Goal: Task Accomplishment & Management: Manage account settings

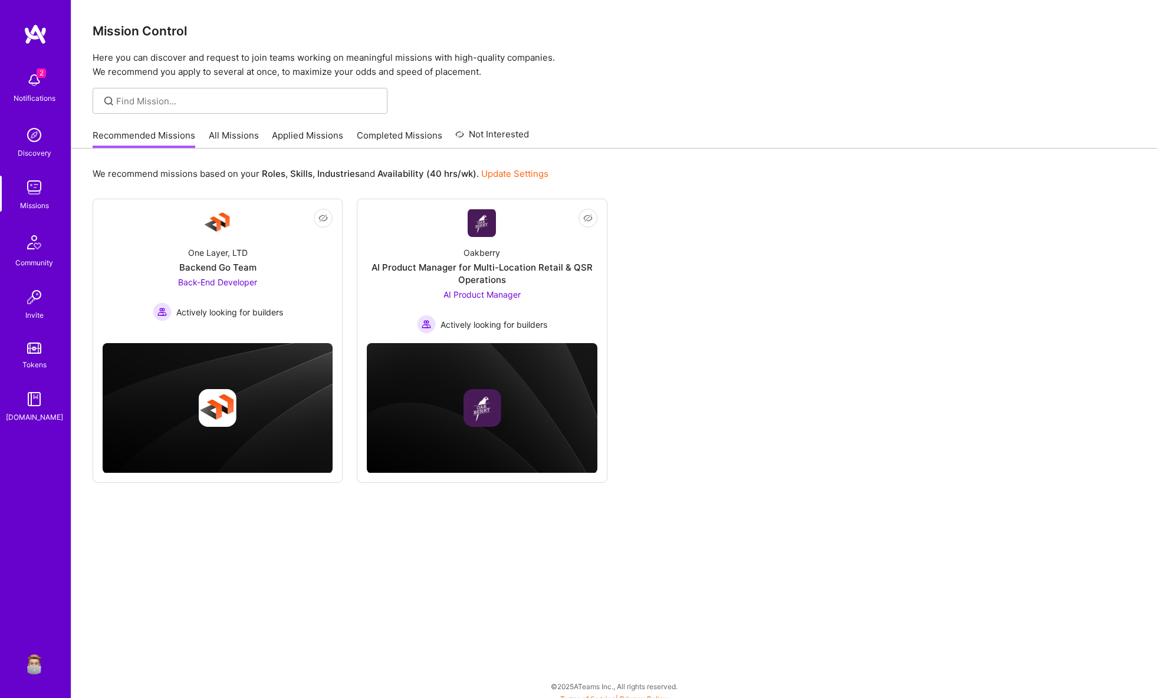
click at [37, 666] on img at bounding box center [34, 663] width 24 height 24
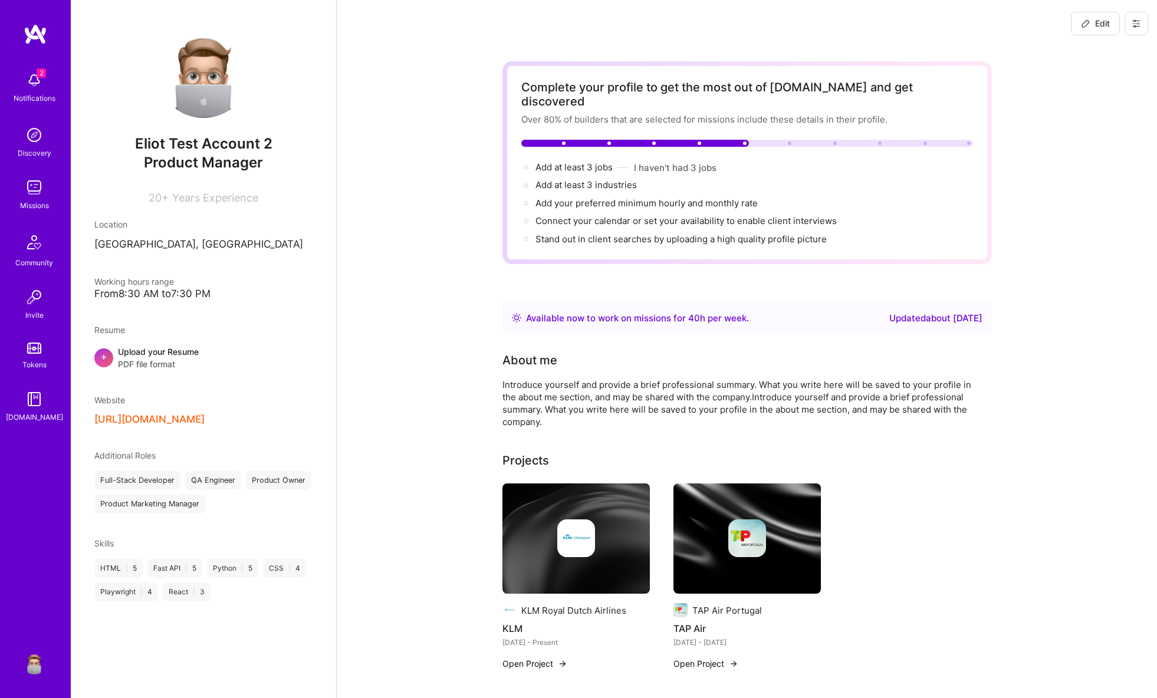
click at [1140, 25] on icon at bounding box center [1136, 23] width 9 height 9
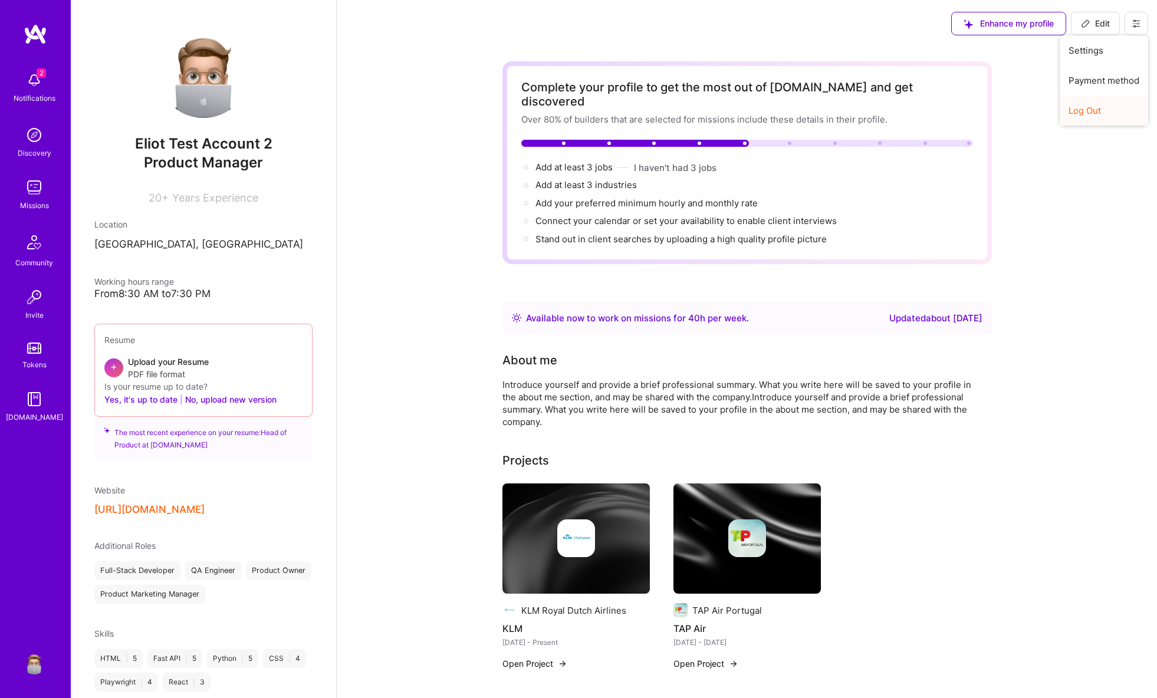
click at [1091, 111] on button "Log Out" at bounding box center [1104, 111] width 88 height 30
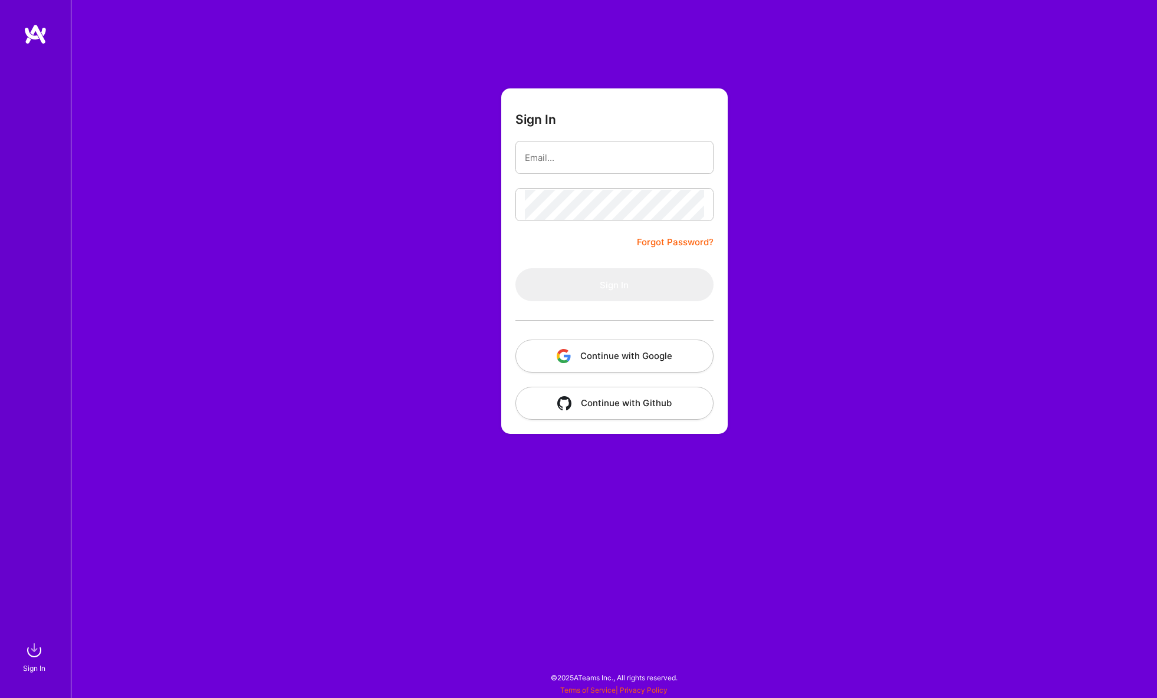
click at [591, 357] on button "Continue with Google" at bounding box center [614, 356] width 198 height 33
